Goal: Transaction & Acquisition: Purchase product/service

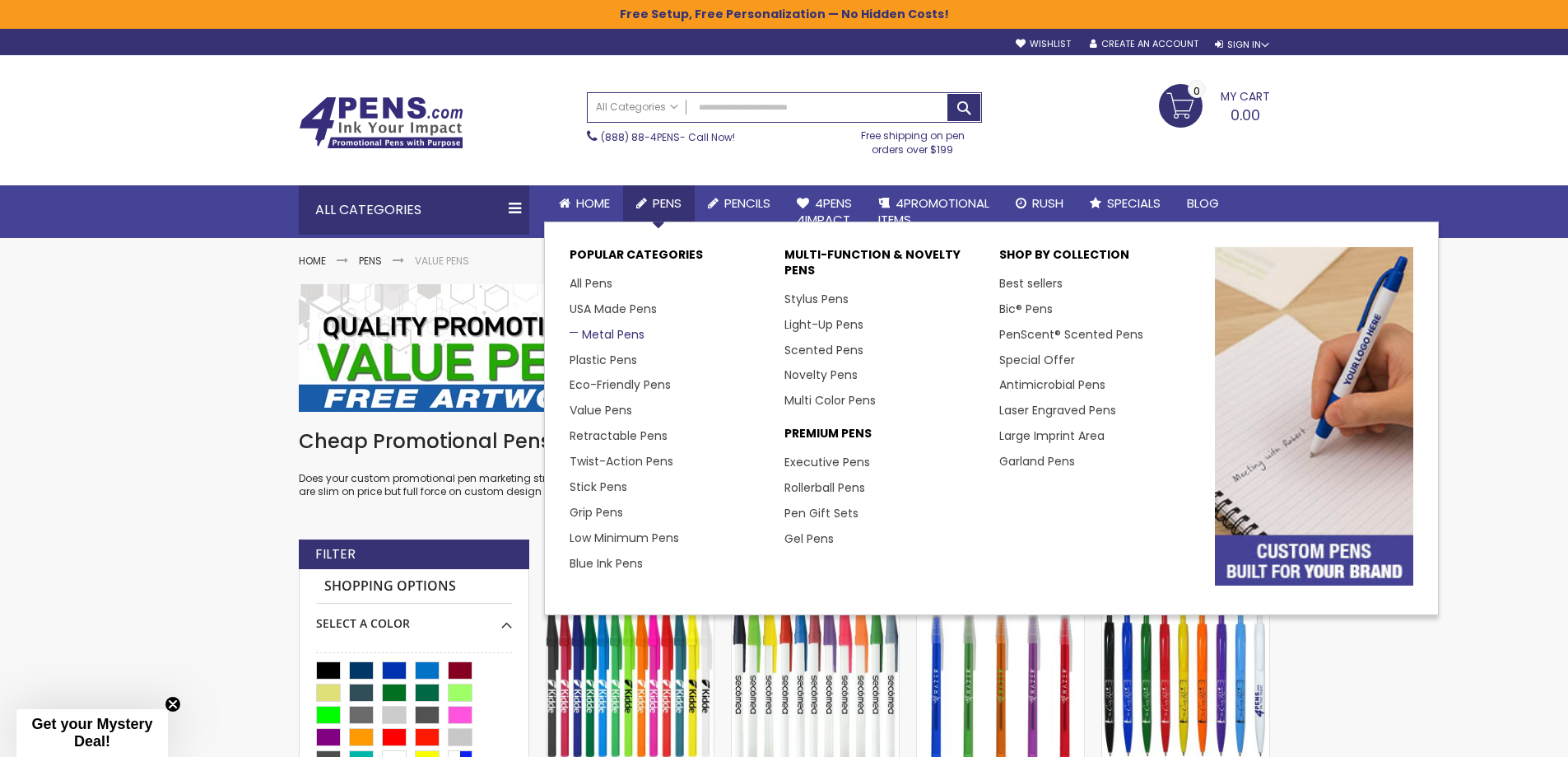
click at [611, 335] on link "Metal Pens" at bounding box center [607, 334] width 75 height 17
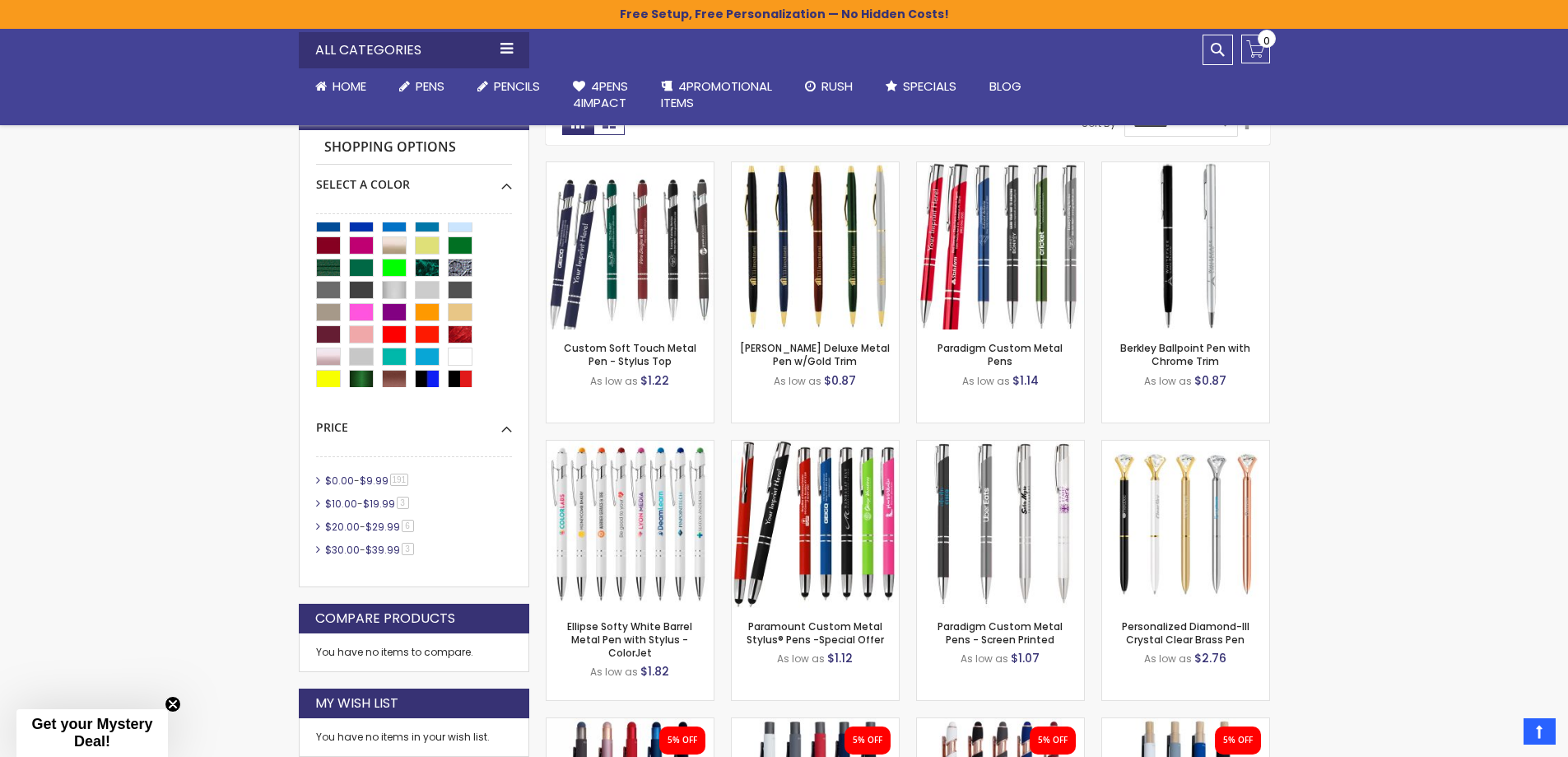
scroll to position [57, 0]
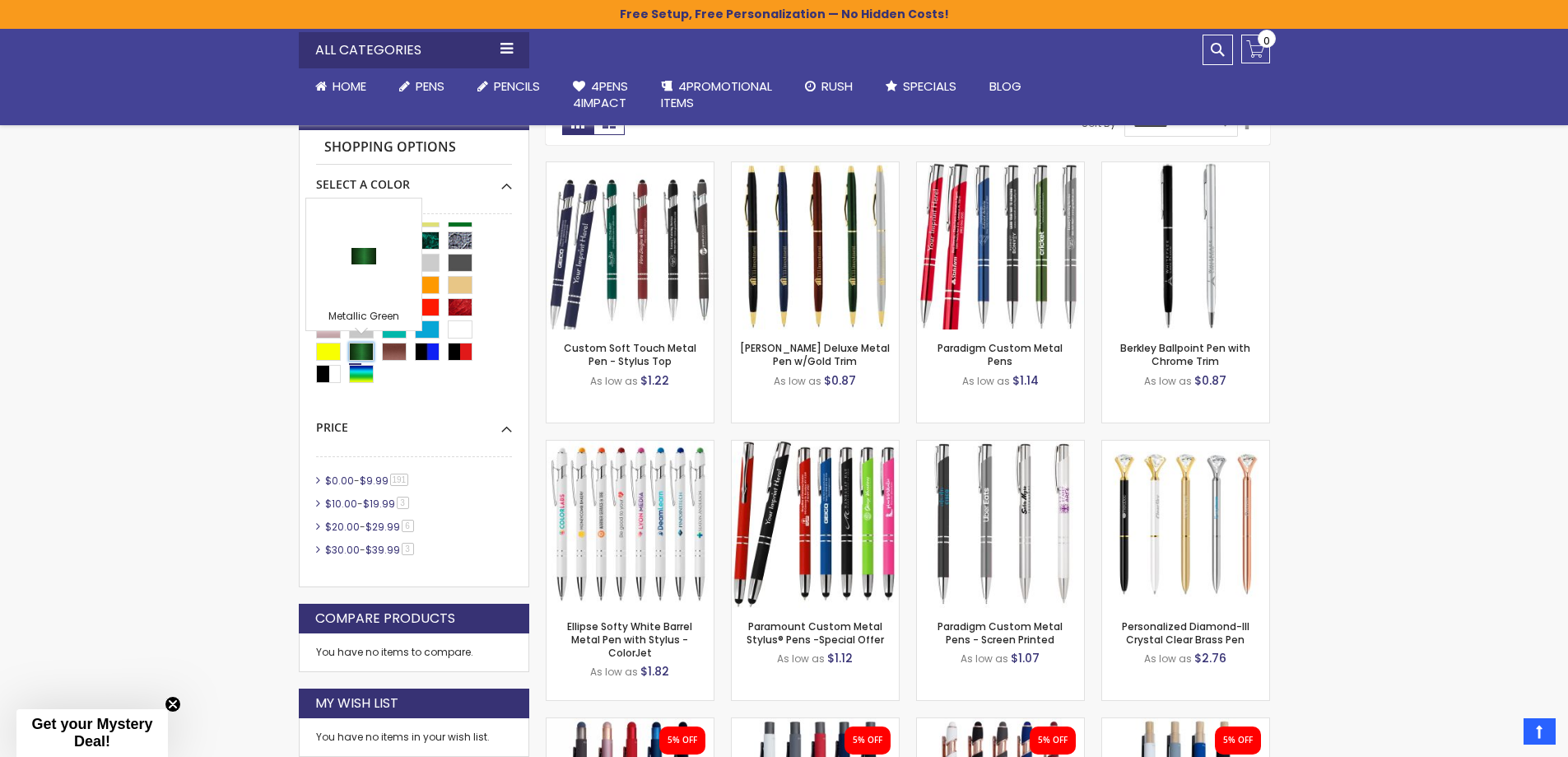
click at [355, 347] on div "Metallic Green" at bounding box center [361, 351] width 25 height 18
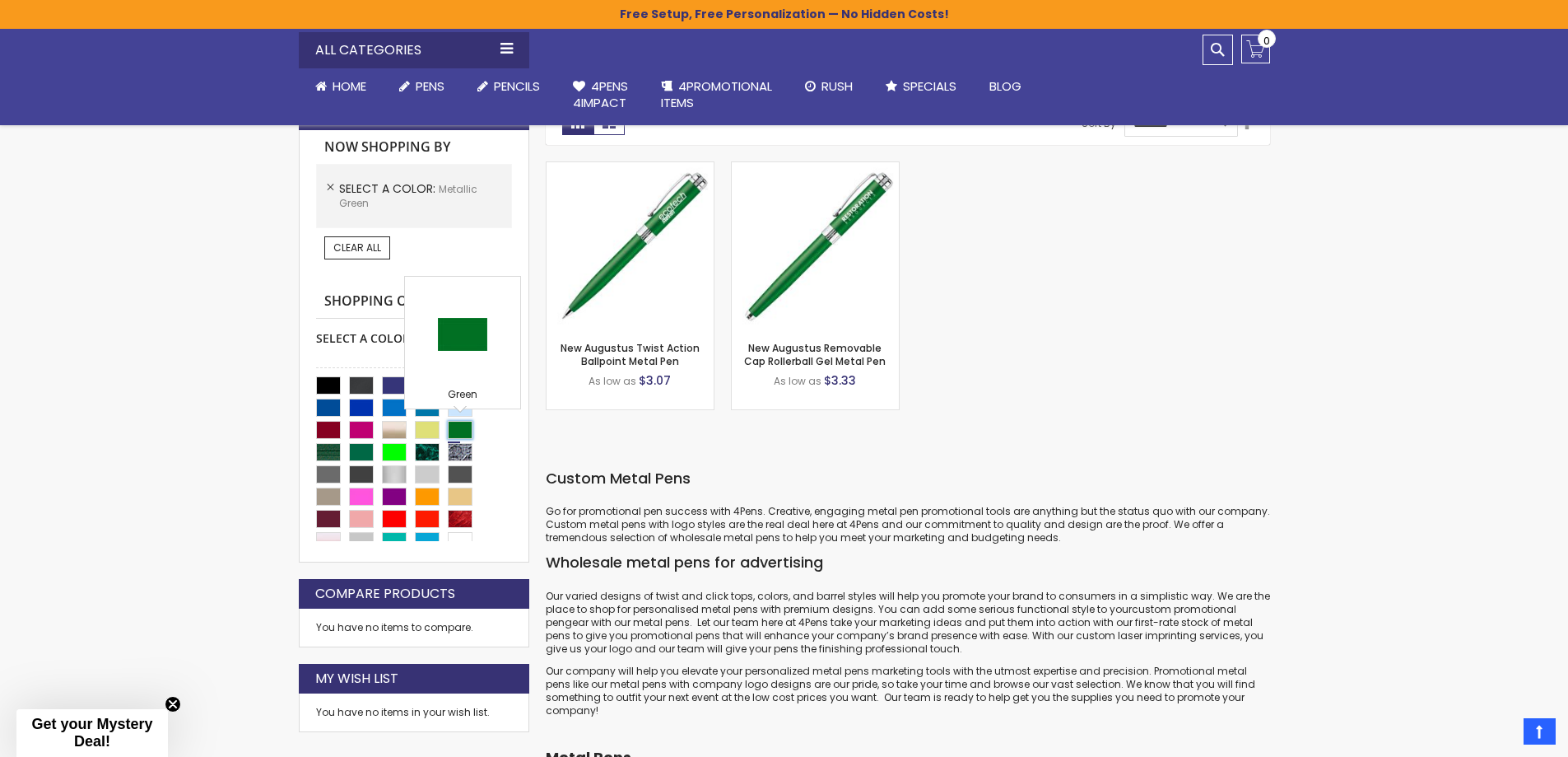
click at [461, 427] on div "Green" at bounding box center [460, 429] width 25 height 18
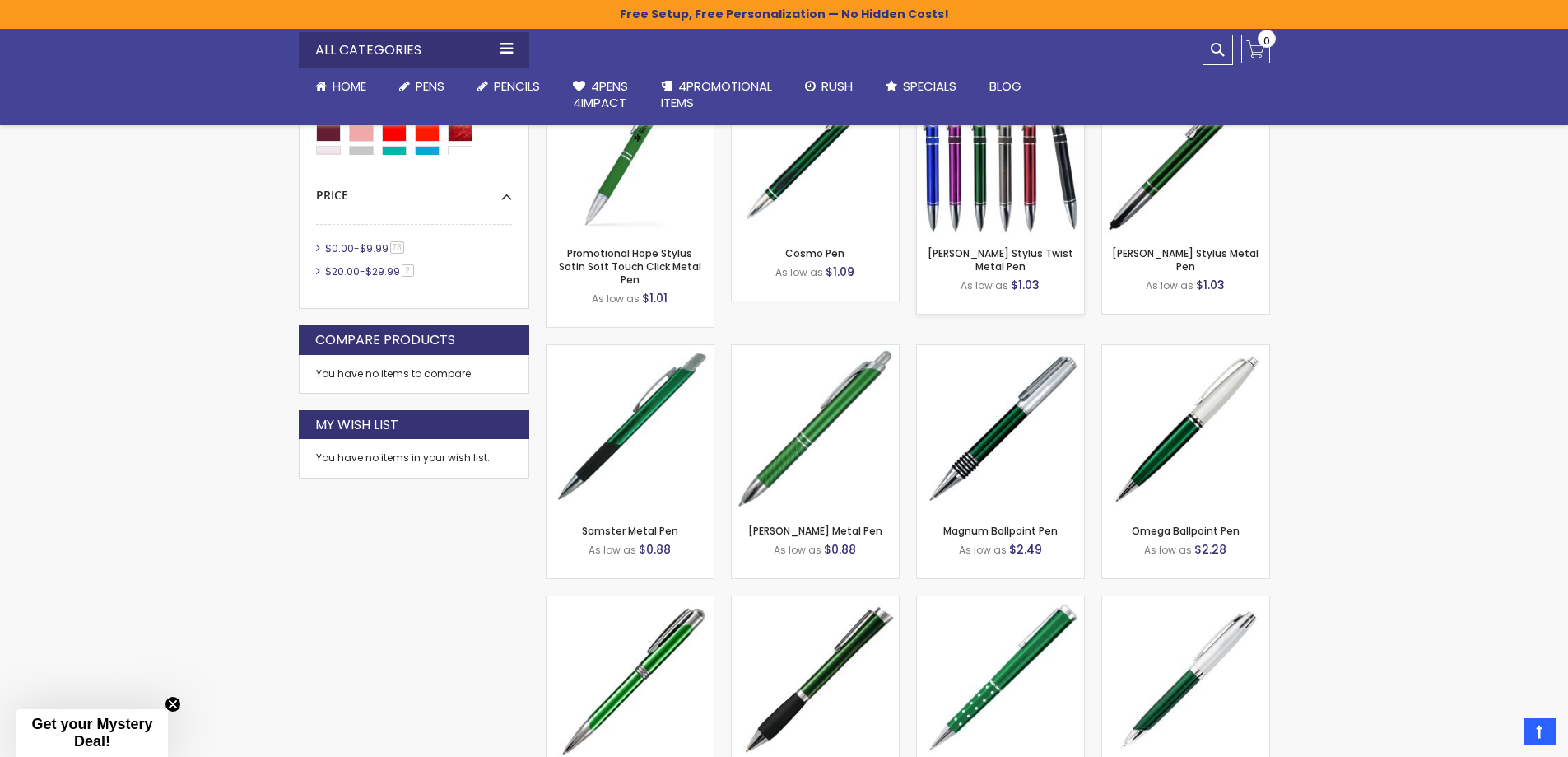
scroll to position [823, 0]
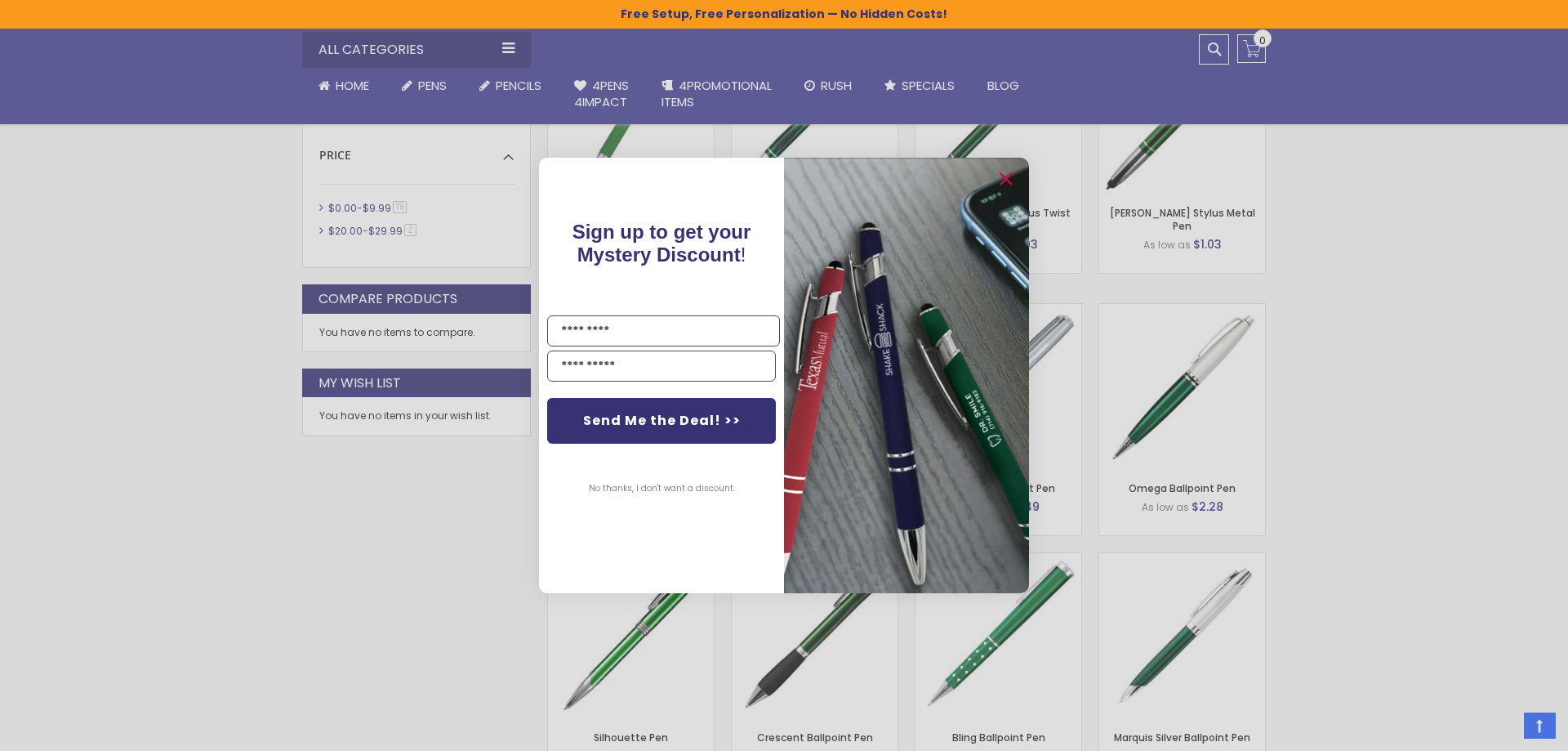
click at [1358, 407] on div "Close dialog Sign up to get your Mystery Discount ! Name Email Send Me the Deal…" at bounding box center [784, 375] width 1568 height 751
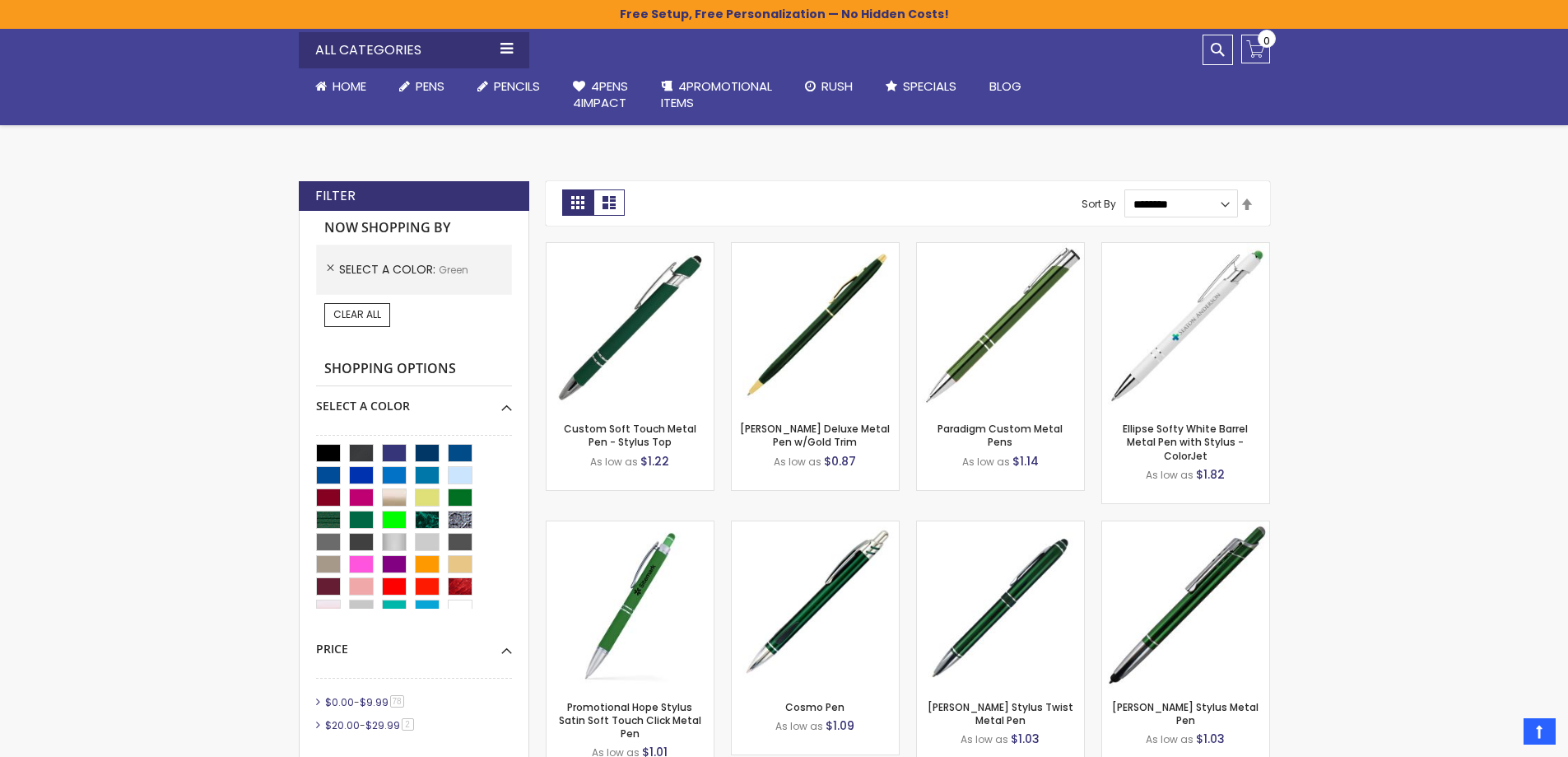
scroll to position [330, 0]
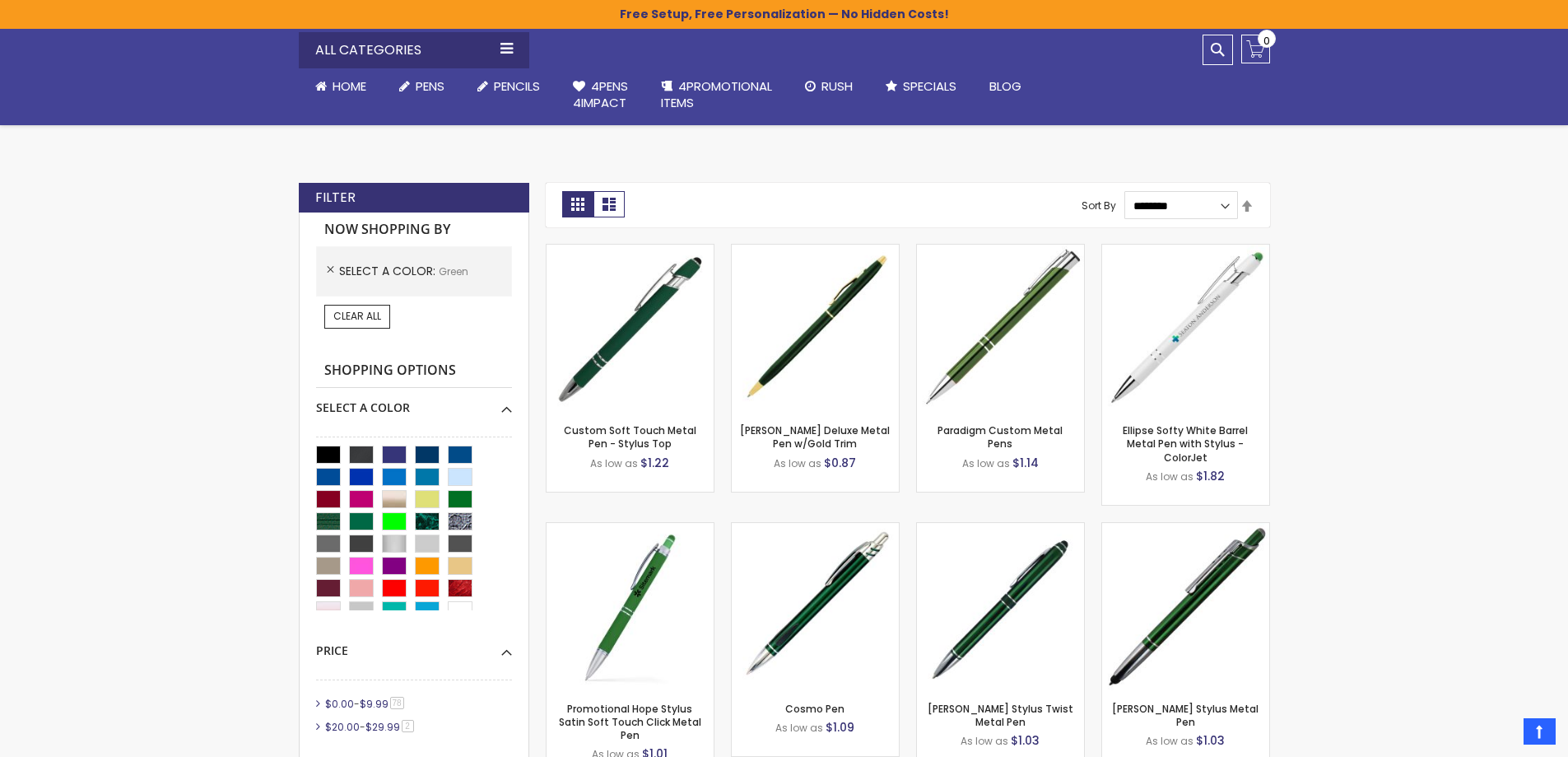
click at [584, 203] on strong "Grid" at bounding box center [578, 204] width 32 height 27
click at [576, 210] on strong "Grid" at bounding box center [578, 204] width 32 height 27
click at [600, 204] on link "List" at bounding box center [609, 204] width 32 height 27
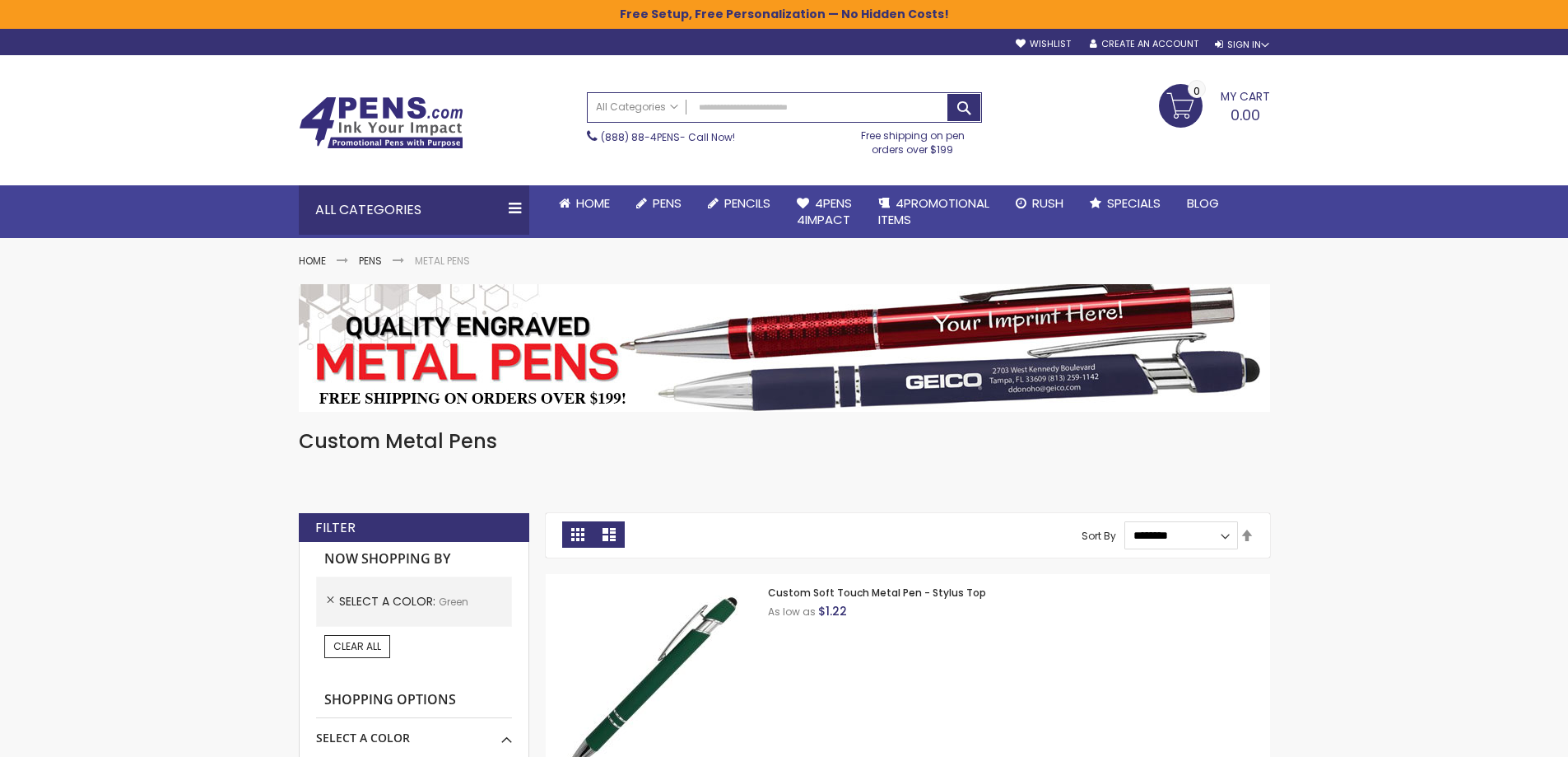
click at [567, 539] on link "Grid" at bounding box center [578, 534] width 32 height 27
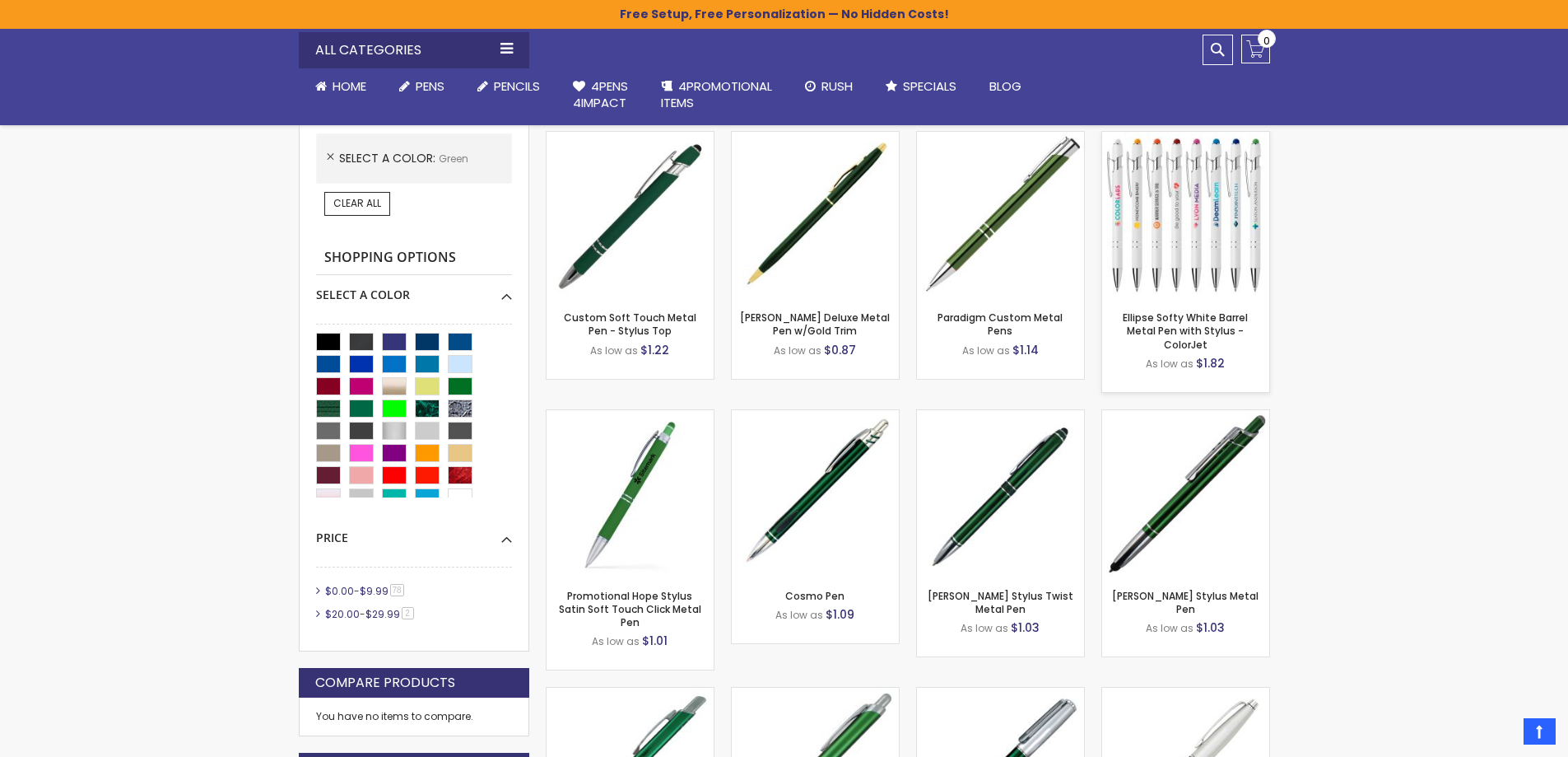
scroll to position [381, 0]
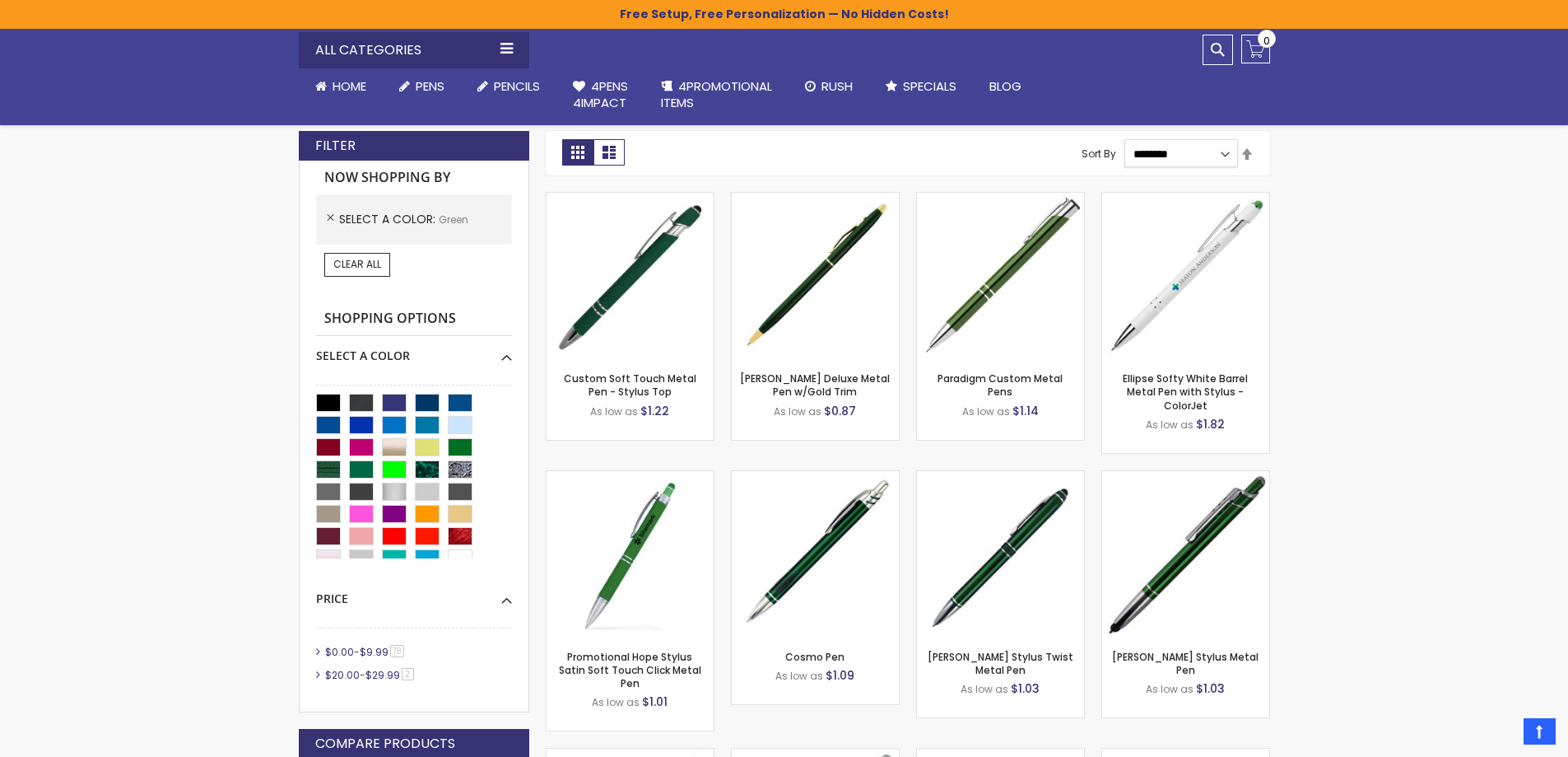
click at [1206, 159] on select "**********" at bounding box center [1181, 153] width 114 height 28
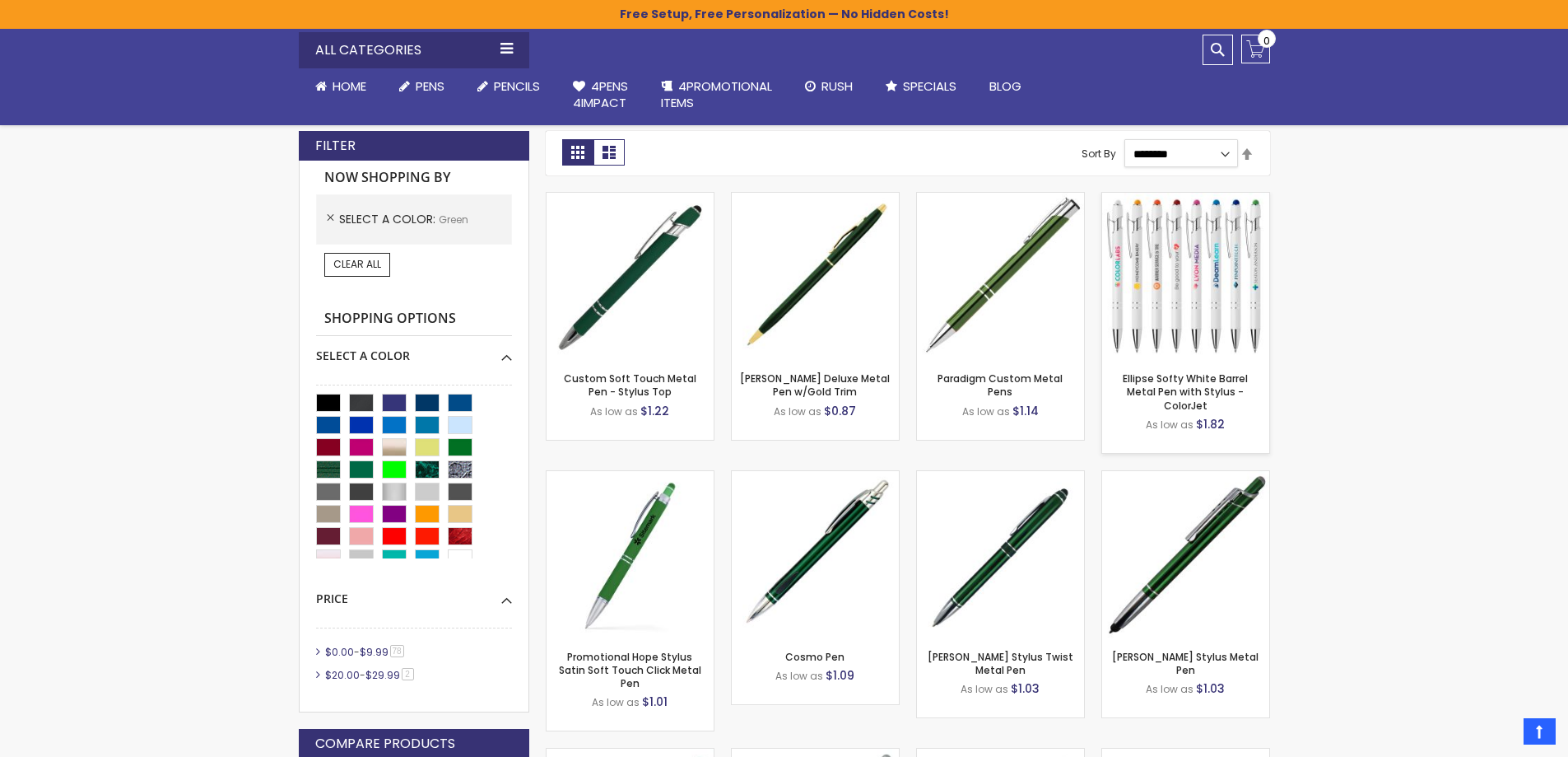
select select "*****"
click at [1125, 140] on select "**********" at bounding box center [1181, 153] width 114 height 28
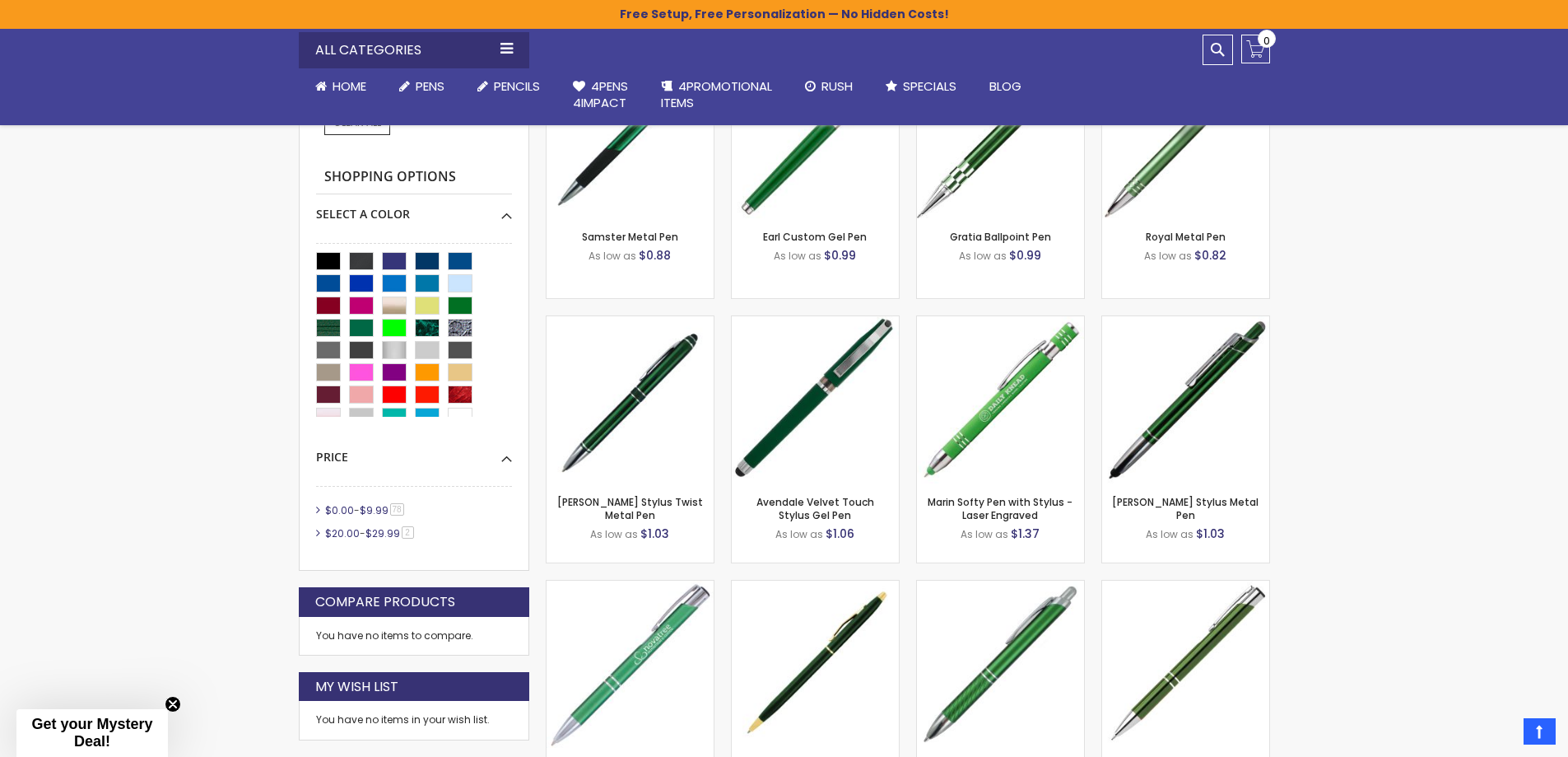
scroll to position [440, 0]
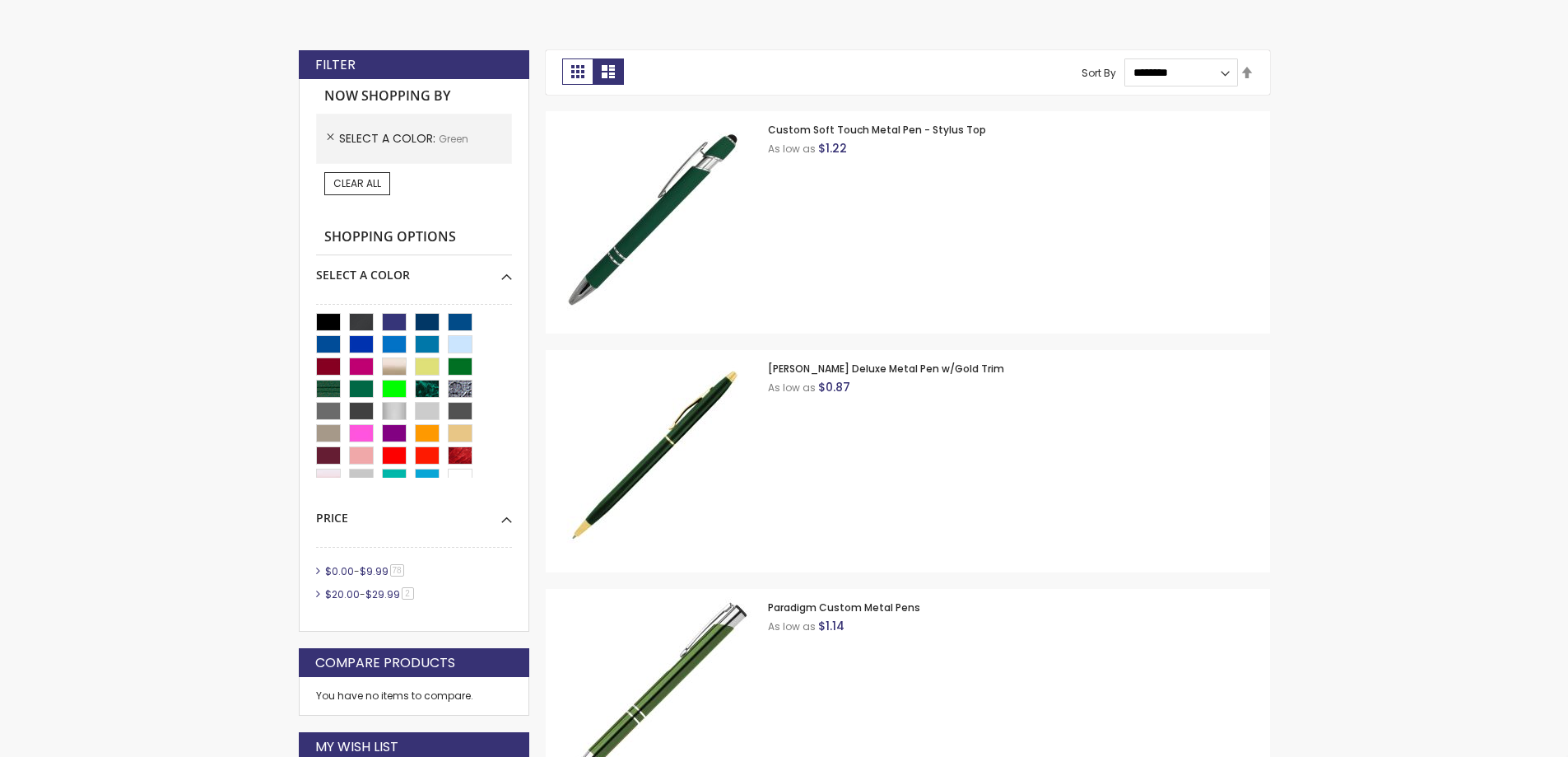
scroll to position [412, 0]
